Goal: Information Seeking & Learning: Find specific fact

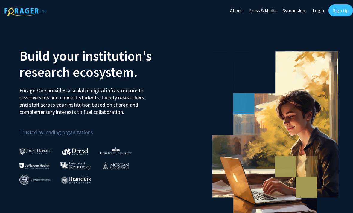
click at [321, 11] on link "Log In" at bounding box center [319, 10] width 19 height 21
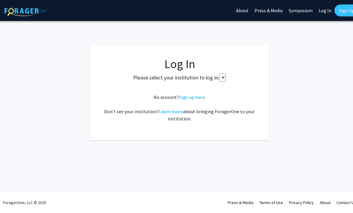
select select
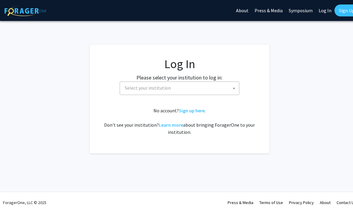
click at [235, 88] on b at bounding box center [234, 88] width 2 height 1
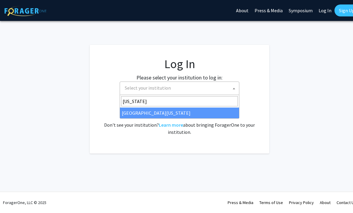
type input "missouri"
select select "33"
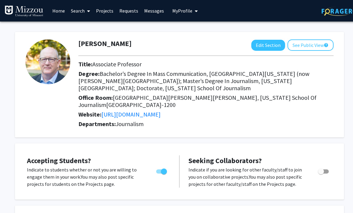
click at [192, 12] on span "My profile dropdown to access profile and logout" at bounding box center [194, 11] width 5 height 21
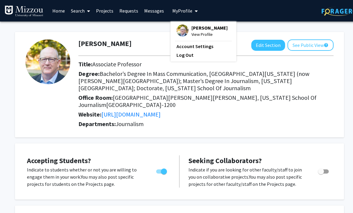
click at [192, 12] on span "My profile dropdown to access profile and logout" at bounding box center [194, 11] width 5 height 21
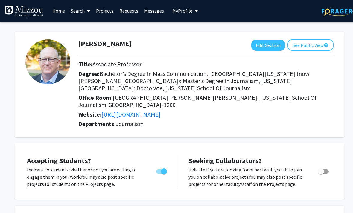
click at [85, 13] on link "Search" at bounding box center [80, 10] width 25 height 21
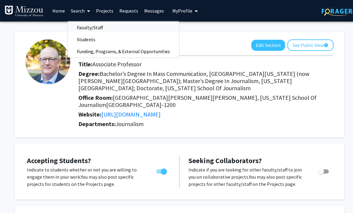
click at [130, 29] on link "Faculty/Staff" at bounding box center [123, 27] width 111 height 9
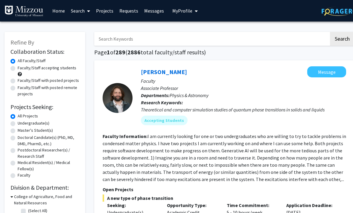
click at [154, 39] on input "Search Keywords" at bounding box center [211, 39] width 235 height 14
click at [342, 38] on button "Search" at bounding box center [342, 39] width 25 height 14
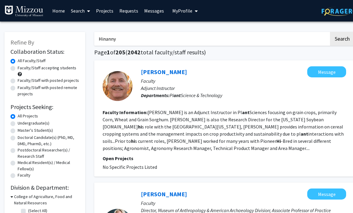
click at [342, 38] on button "Search" at bounding box center [342, 39] width 25 height 14
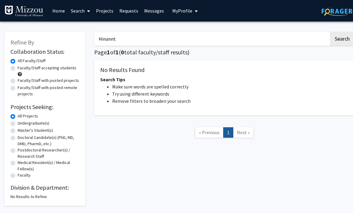
click at [342, 38] on button "Search" at bounding box center [342, 39] width 25 height 14
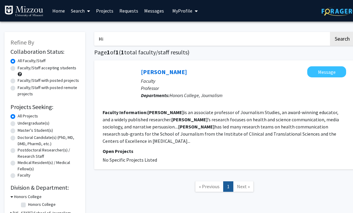
type input "H"
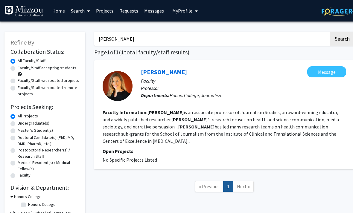
click at [342, 38] on button "Search" at bounding box center [342, 39] width 25 height 14
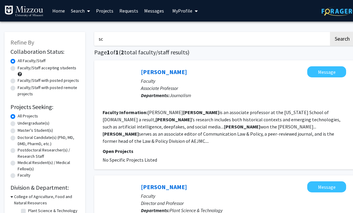
type input "s"
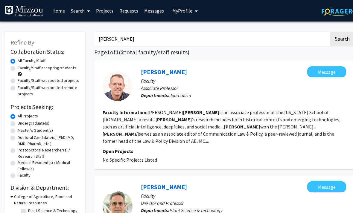
click at [342, 38] on button "Search" at bounding box center [342, 39] width 25 height 14
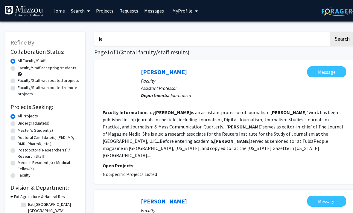
type input "j"
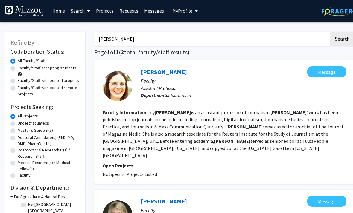
click at [342, 38] on button "Search" at bounding box center [342, 39] width 25 height 14
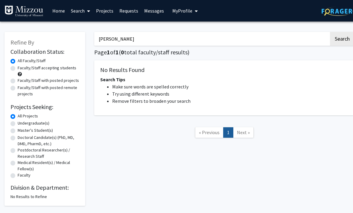
click at [342, 38] on button "Search" at bounding box center [342, 39] width 25 height 14
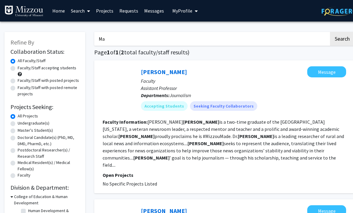
type input "M"
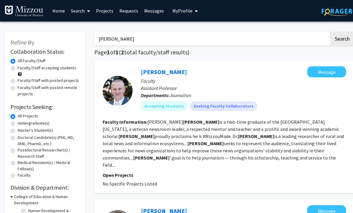
click at [342, 38] on button "Search" at bounding box center [342, 39] width 25 height 14
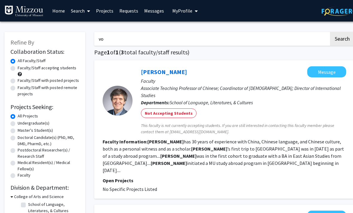
type input "v"
click at [342, 38] on button "Search" at bounding box center [342, 39] width 25 height 14
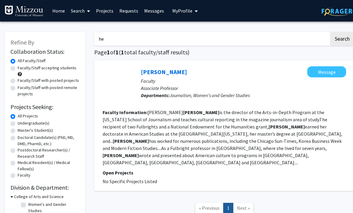
type input "h"
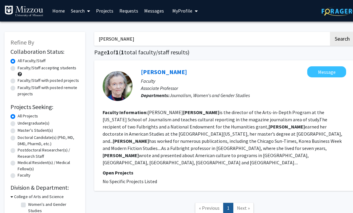
click at [342, 38] on button "Search" at bounding box center [342, 39] width 25 height 14
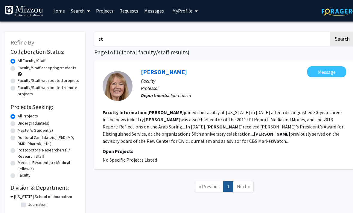
type input "s"
click at [342, 38] on button "Search" at bounding box center [342, 39] width 25 height 14
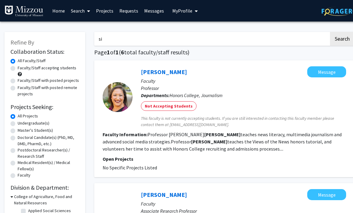
type input "s"
click at [342, 38] on button "Search" at bounding box center [342, 39] width 25 height 14
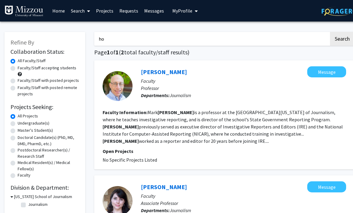
type input "h"
click at [342, 38] on button "Search" at bounding box center [342, 39] width 25 height 14
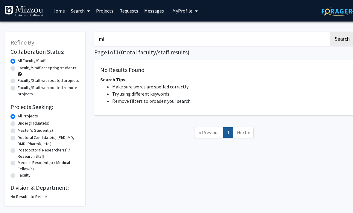
type input "m"
click at [342, 38] on button "Search" at bounding box center [342, 39] width 25 height 14
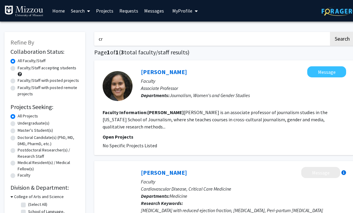
type input "c"
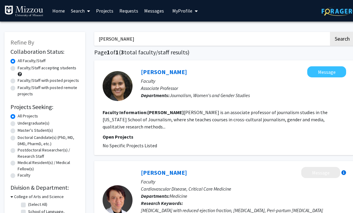
click at [342, 38] on button "Search" at bounding box center [342, 39] width 25 height 14
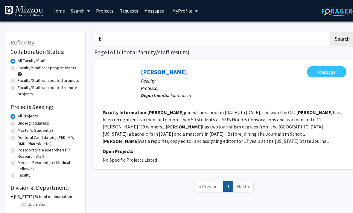
type input "b"
click at [342, 38] on button "Search" at bounding box center [342, 39] width 25 height 14
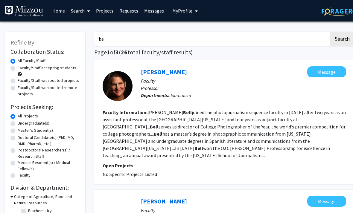
type input "b"
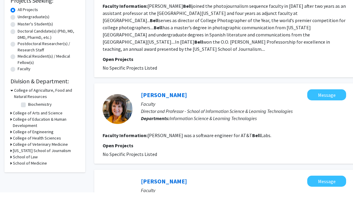
scroll to position [102, 0]
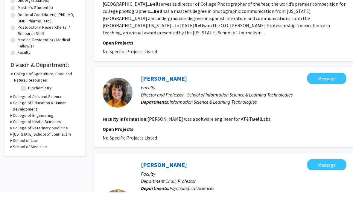
click at [13, 152] on div "[US_STATE] School of Journalism" at bounding box center [44, 155] width 69 height 6
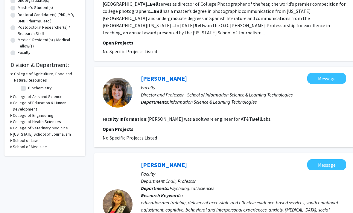
click at [10, 134] on div "Refine By Collaboration Status: Collaboration Status All Faculty/Staff Collabor…" at bounding box center [44, 32] width 81 height 247
click at [23, 133] on h3 "[US_STATE] School of Journalism" at bounding box center [42, 134] width 58 height 6
click at [27, 142] on fg-checkbox "Journalism Journalism" at bounding box center [49, 142] width 57 height 7
click at [34, 142] on label "Journalism" at bounding box center [37, 142] width 19 height 6
click at [32, 142] on input "Journalism" at bounding box center [30, 141] width 4 height 4
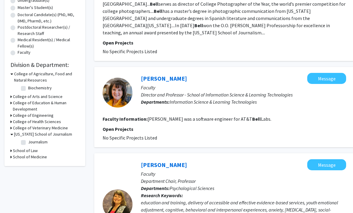
checkbox input "true"
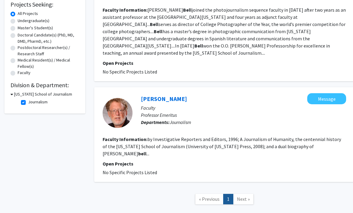
scroll to position [104, 0]
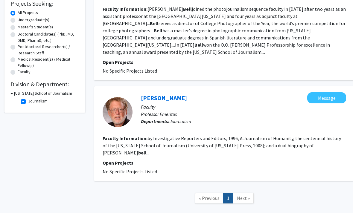
click at [241, 195] on span "Next »" at bounding box center [243, 198] width 13 height 6
click at [245, 195] on span "Next »" at bounding box center [243, 198] width 13 height 6
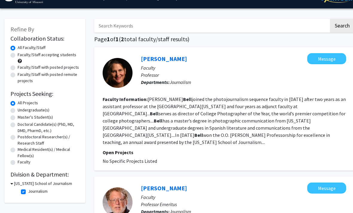
scroll to position [0, 0]
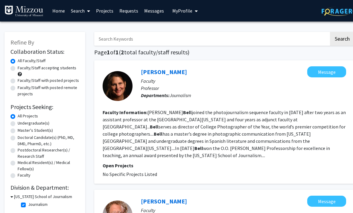
click at [180, 38] on input "Search Keywords" at bounding box center [211, 39] width 235 height 14
type input "[PERSON_NAME]"
click at [342, 38] on button "Search" at bounding box center [342, 39] width 25 height 14
checkbox input "false"
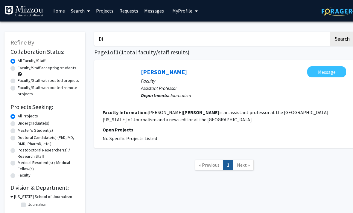
type input "D"
click at [342, 38] on button "Search" at bounding box center [342, 39] width 25 height 14
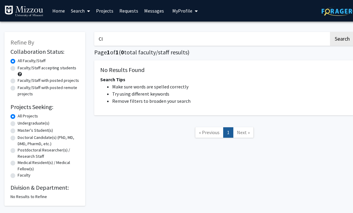
type input "C"
type input "[PERSON_NAME]"
click at [342, 38] on button "Search" at bounding box center [342, 39] width 25 height 14
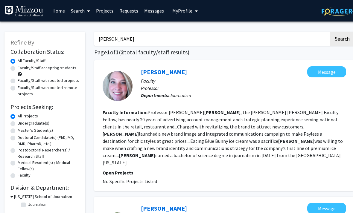
click at [87, 9] on icon at bounding box center [88, 11] width 3 height 5
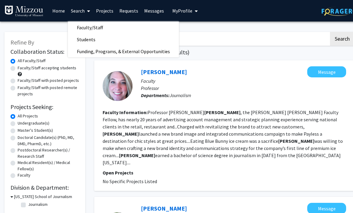
click at [90, 26] on span "Faculty/Staff" at bounding box center [90, 28] width 44 height 12
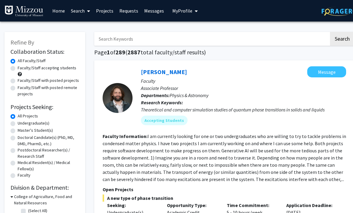
click at [120, 38] on input "Search Keywords" at bounding box center [211, 39] width 235 height 14
click at [342, 38] on button "Search" at bounding box center [342, 39] width 25 height 14
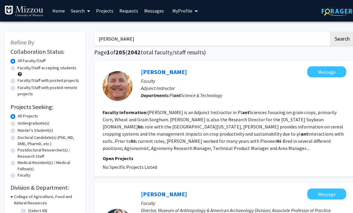
click at [342, 38] on button "Search" at bounding box center [342, 39] width 25 height 14
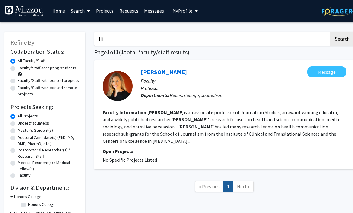
type input "H"
click at [342, 38] on button "Search" at bounding box center [342, 39] width 25 height 14
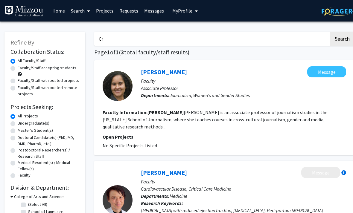
type input "C"
click at [342, 38] on button "Search" at bounding box center [342, 39] width 25 height 14
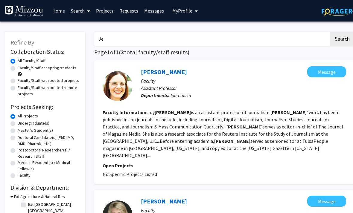
type input "J"
click at [342, 38] on button "Search" at bounding box center [342, 39] width 25 height 14
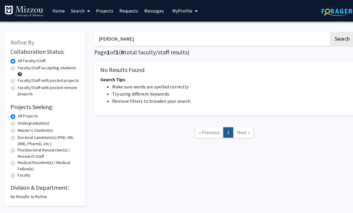
click at [342, 38] on button "Search" at bounding box center [342, 39] width 25 height 14
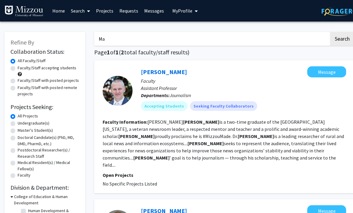
type input "M"
click at [342, 38] on button "Search" at bounding box center [342, 39] width 25 height 14
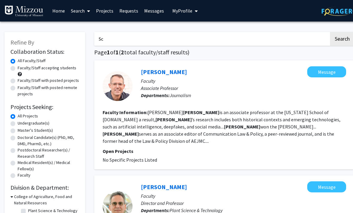
type input "S"
click at [342, 38] on button "Search" at bounding box center [342, 39] width 25 height 14
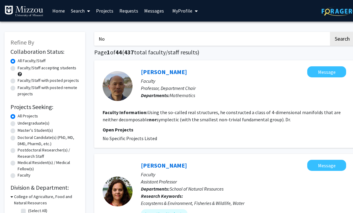
type input "N"
click at [342, 38] on button "Search" at bounding box center [342, 39] width 25 height 14
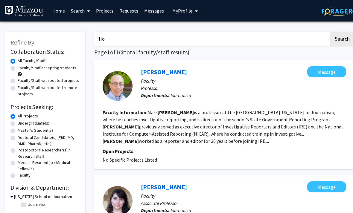
type input "H"
click at [342, 38] on button "Search" at bounding box center [342, 39] width 25 height 14
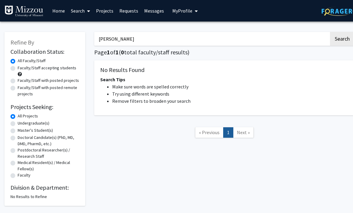
click at [342, 38] on button "Search" at bounding box center [342, 39] width 25 height 14
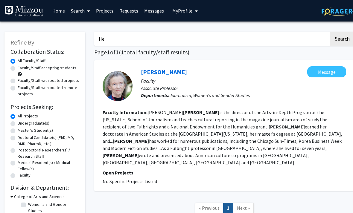
type input "H"
type input "[PERSON_NAME]"
click at [342, 38] on button "Search" at bounding box center [342, 39] width 25 height 14
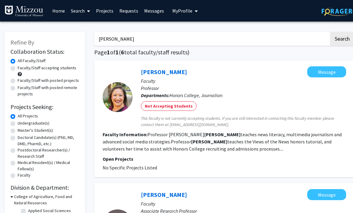
click at [186, 11] on span "My Profile" at bounding box center [182, 11] width 20 height 6
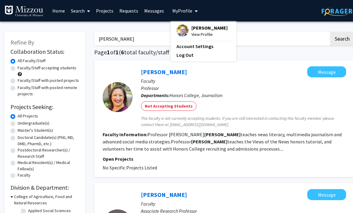
click at [192, 29] on span "[PERSON_NAME]" at bounding box center [209, 28] width 36 height 7
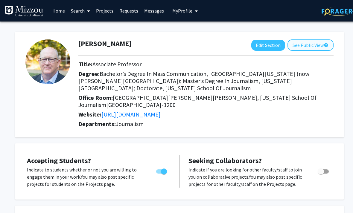
click at [315, 49] on button "See Public View help" at bounding box center [311, 44] width 46 height 11
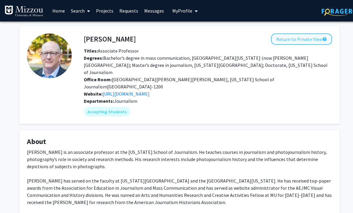
click at [315, 41] on button "Return to Private View help" at bounding box center [301, 39] width 61 height 11
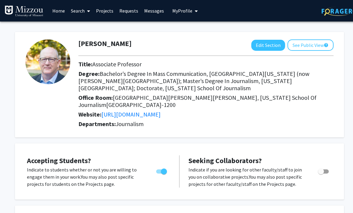
click at [79, 9] on link "Search" at bounding box center [80, 10] width 25 height 21
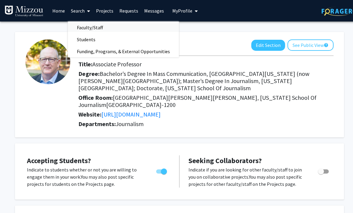
click at [89, 27] on span "Faculty/Staff" at bounding box center [90, 28] width 44 height 12
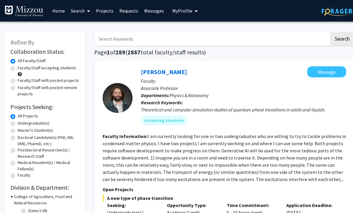
click at [131, 38] on input "Search Keywords" at bounding box center [211, 39] width 235 height 14
click at [342, 38] on button "Search" at bounding box center [342, 39] width 25 height 14
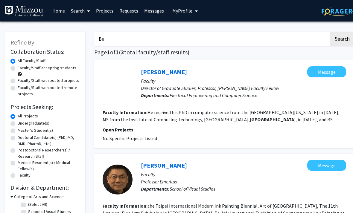
type input "B"
click at [342, 38] on button "Search" at bounding box center [342, 39] width 25 height 14
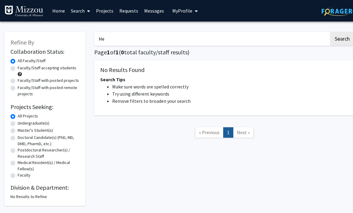
type input "H"
click at [342, 38] on button "Search" at bounding box center [342, 39] width 25 height 14
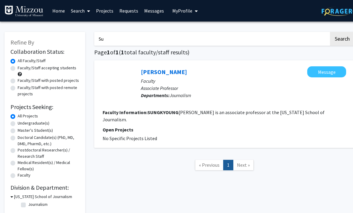
type input "S"
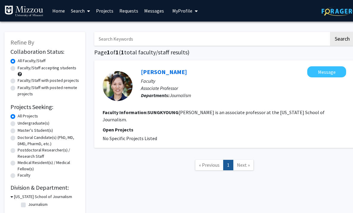
click at [197, 13] on button "My Profile" at bounding box center [185, 11] width 29 height 22
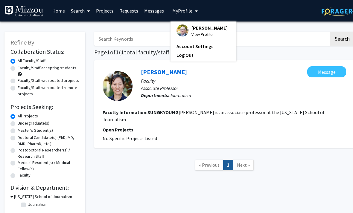
click at [188, 57] on link "Log Out" at bounding box center [204, 54] width 54 height 7
